Goal: Task Accomplishment & Management: Manage account settings

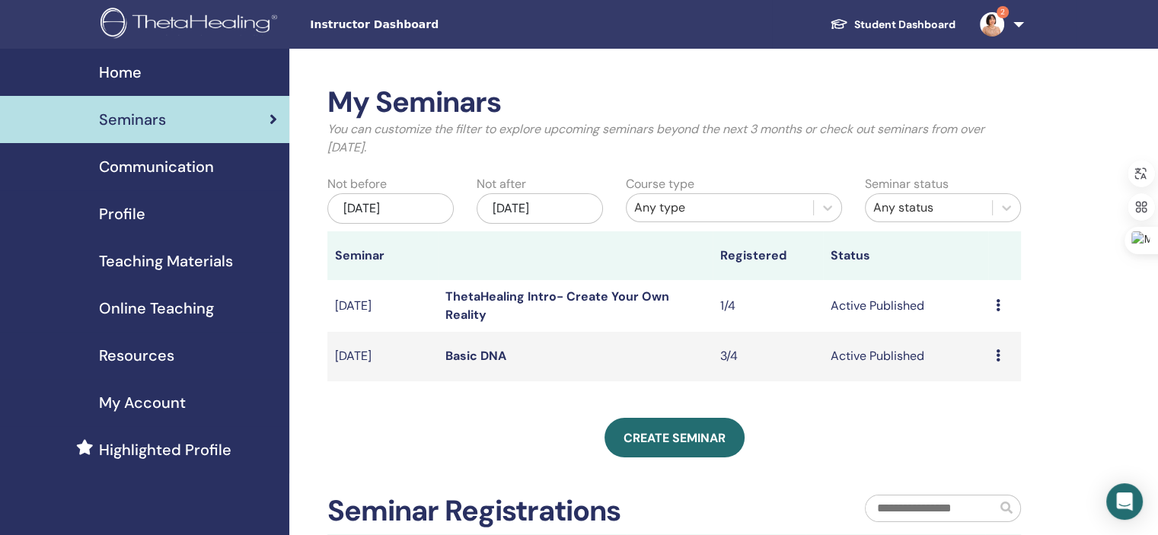
click at [996, 354] on icon at bounding box center [998, 355] width 5 height 12
click at [1004, 412] on link "Attendees" at bounding box center [985, 412] width 58 height 16
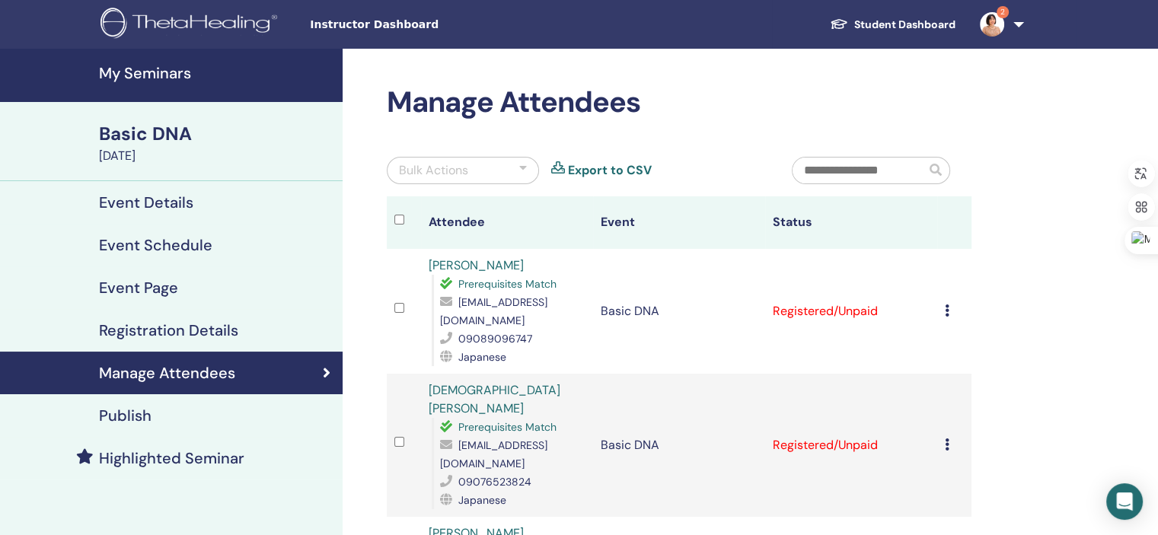
click at [945, 438] on icon at bounding box center [947, 444] width 5 height 12
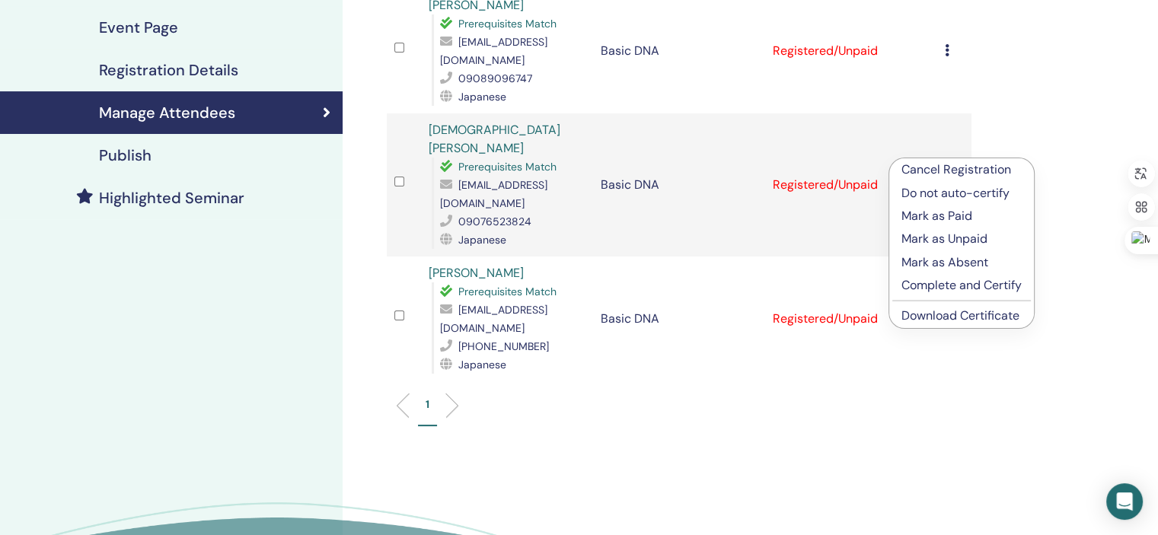
scroll to position [309, 0]
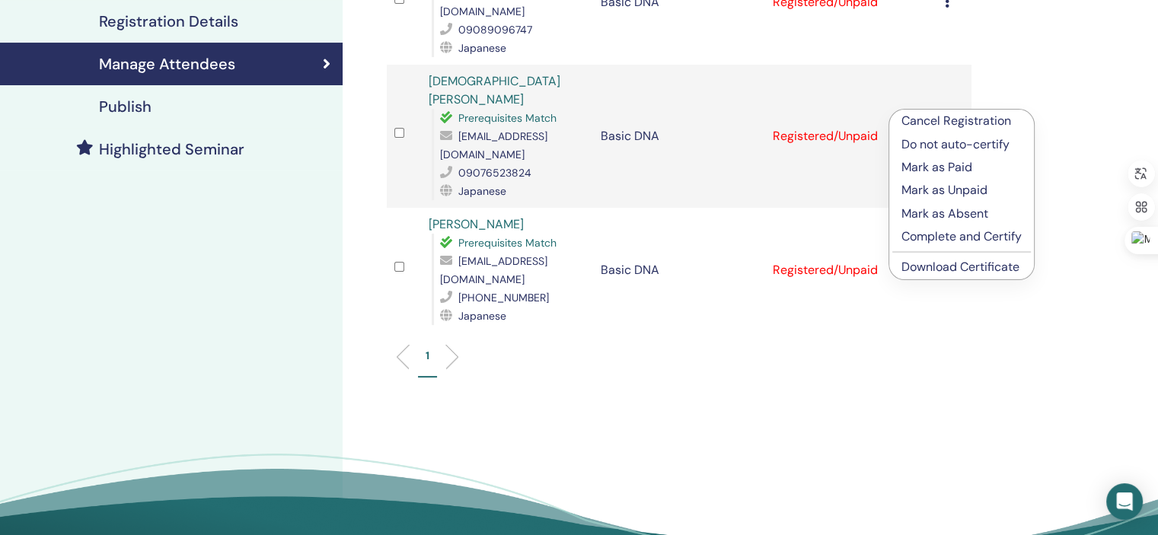
click at [993, 266] on link "Download Certificate" at bounding box center [960, 267] width 118 height 16
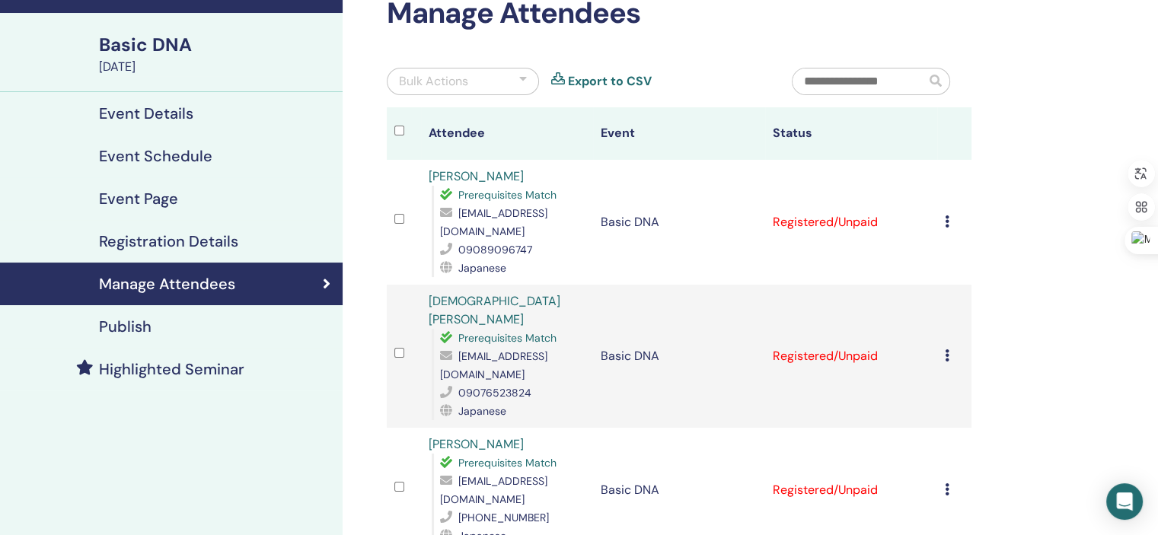
scroll to position [83, 0]
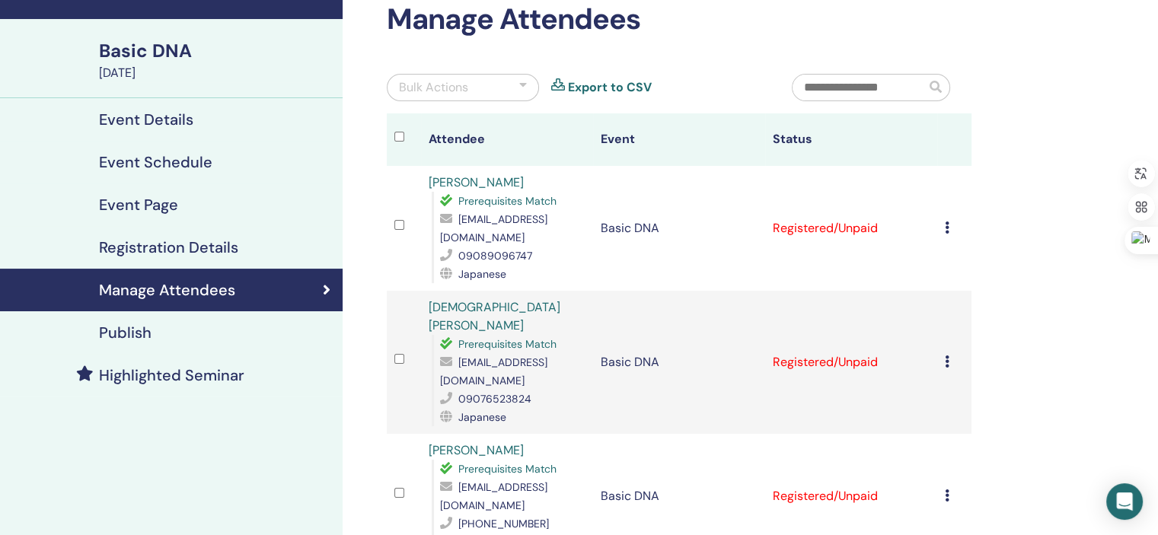
click at [946, 222] on icon at bounding box center [947, 228] width 5 height 12
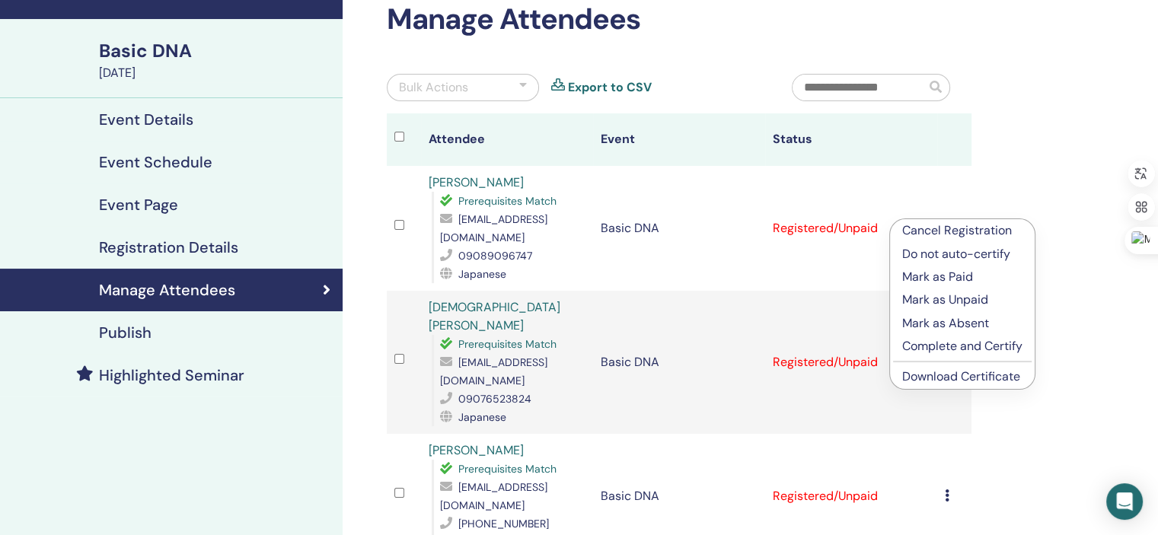
click at [965, 377] on link "Download Certificate" at bounding box center [961, 376] width 118 height 16
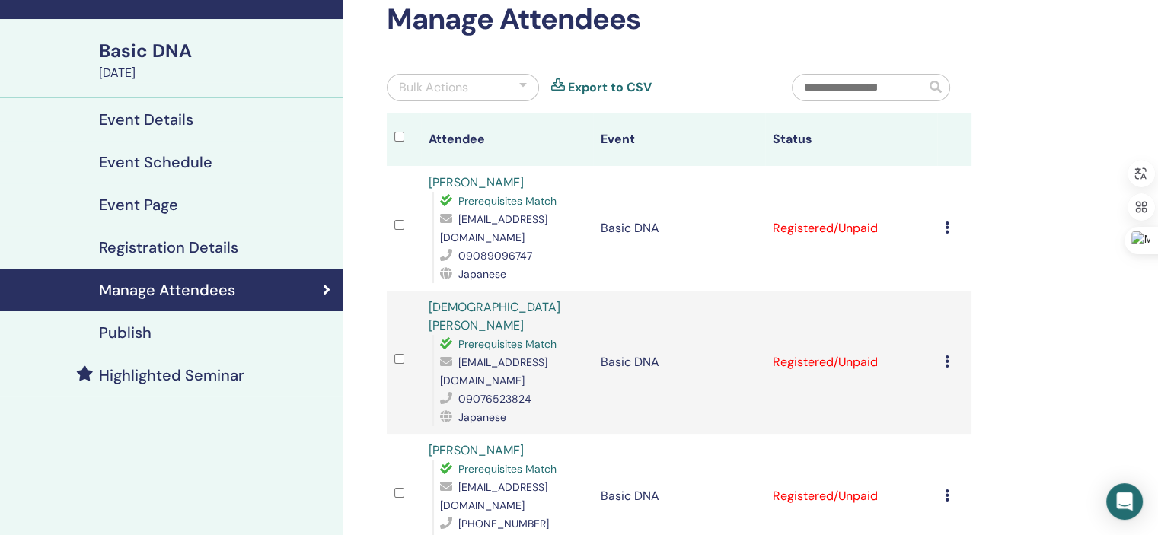
click at [945, 222] on icon at bounding box center [947, 228] width 5 height 12
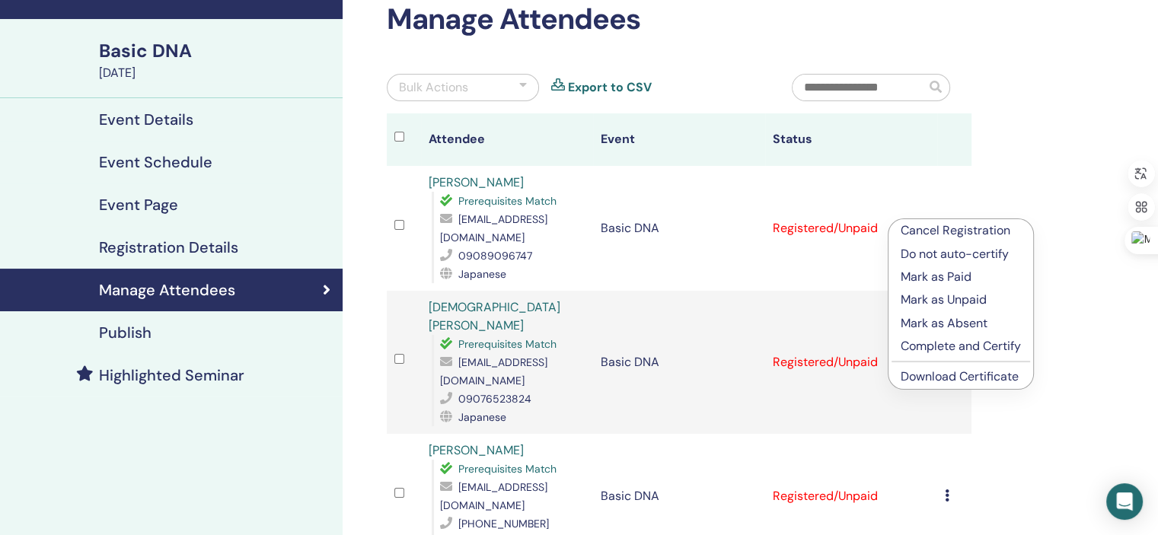
click at [464, 179] on link "[PERSON_NAME]" at bounding box center [476, 182] width 95 height 16
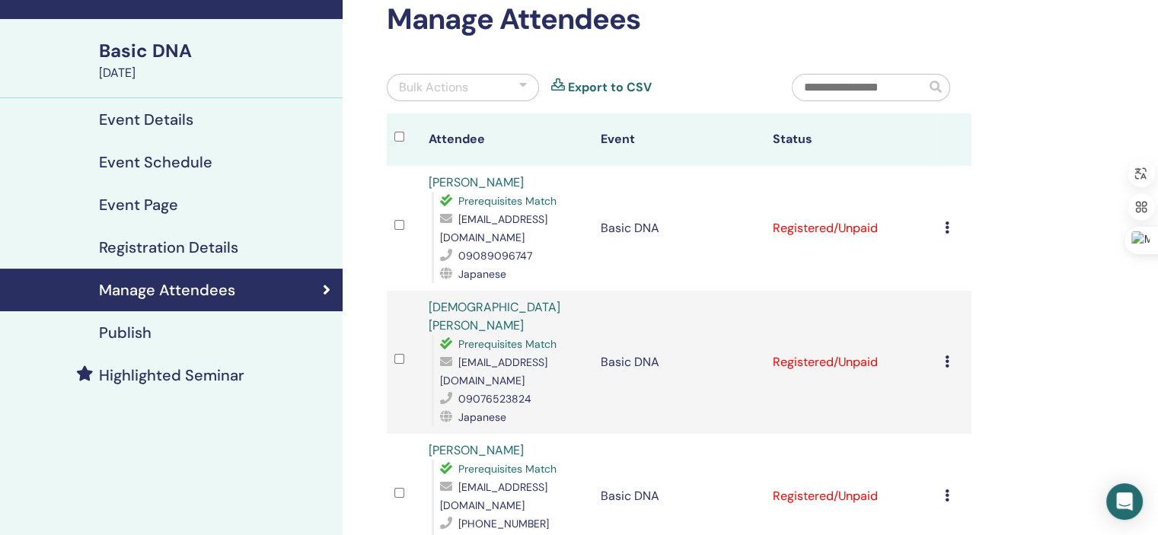
click at [476, 299] on link "[DEMOGRAPHIC_DATA][PERSON_NAME]" at bounding box center [495, 316] width 132 height 34
click at [945, 222] on icon at bounding box center [947, 228] width 5 height 12
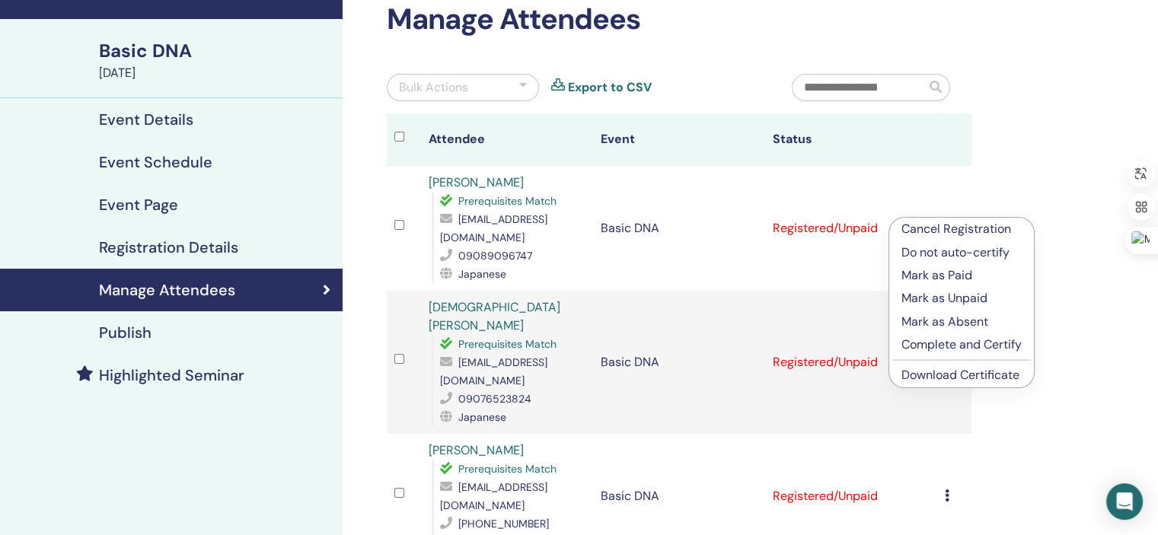
click at [1077, 345] on div "Manage Attendees Bulk Actions Export to CSV Attendee Event Status Manami Oouchi…" at bounding box center [729, 399] width 772 height 866
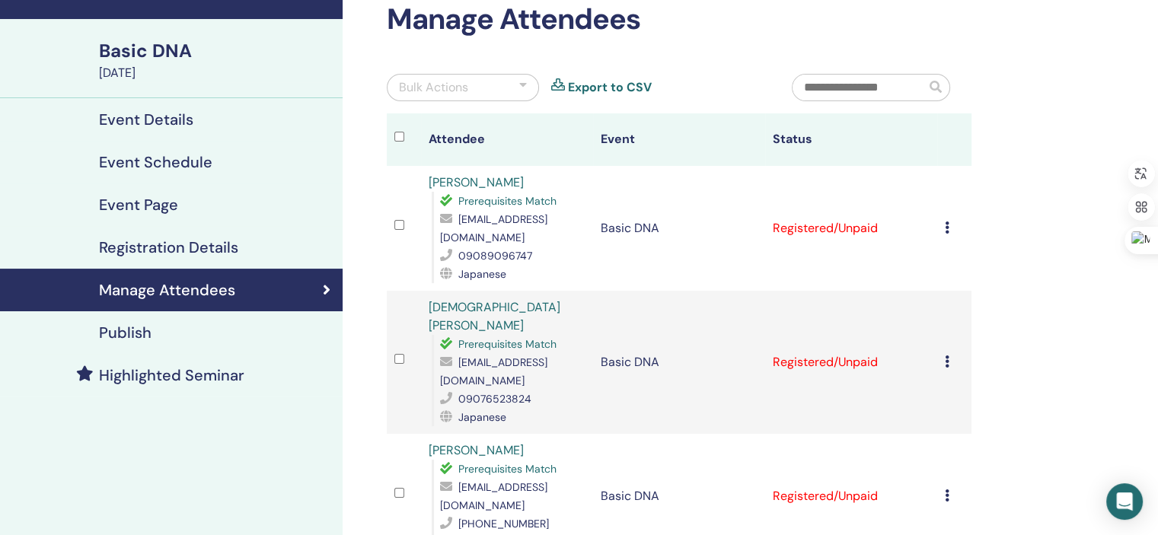
click at [945, 355] on icon at bounding box center [947, 361] width 5 height 12
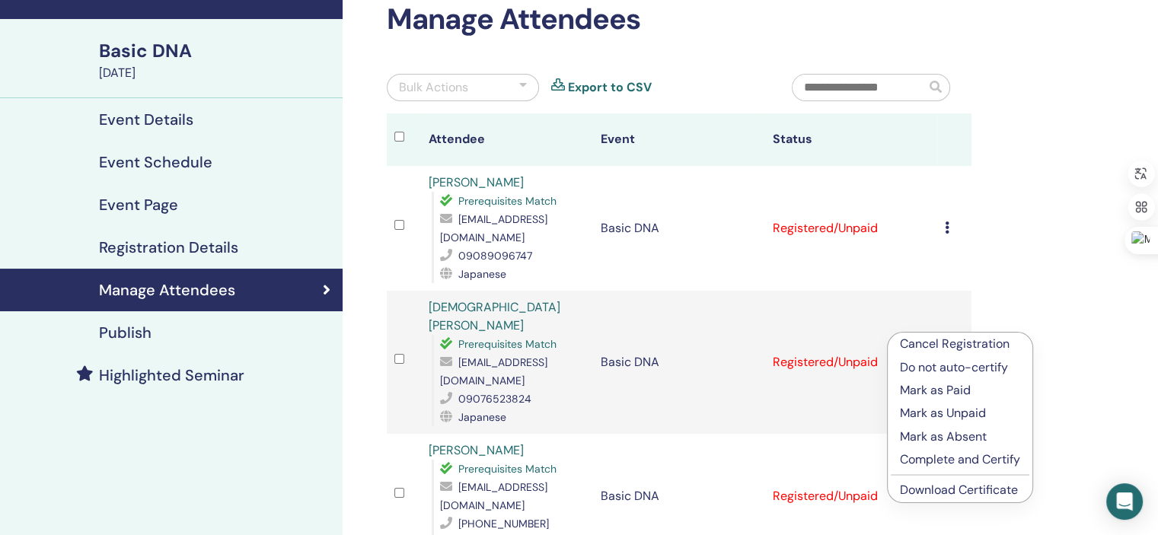
click at [948, 389] on p "Mark as Paid" at bounding box center [960, 390] width 120 height 18
